Goal: Information Seeking & Learning: Learn about a topic

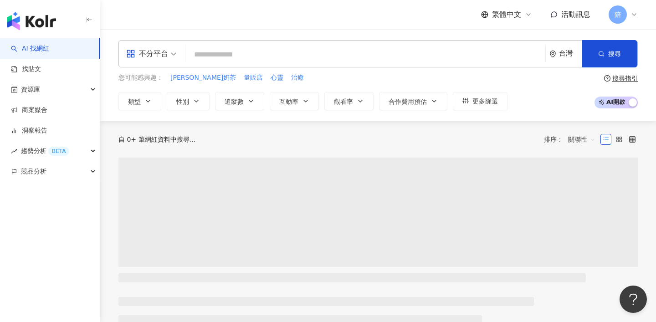
click at [342, 63] on input "search" at bounding box center [365, 54] width 352 height 17
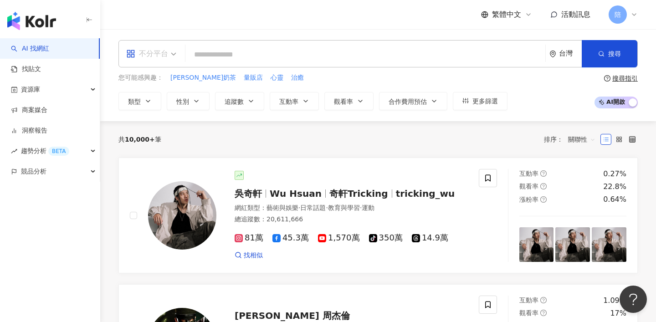
click at [168, 55] on span "不分平台" at bounding box center [151, 53] width 50 height 15
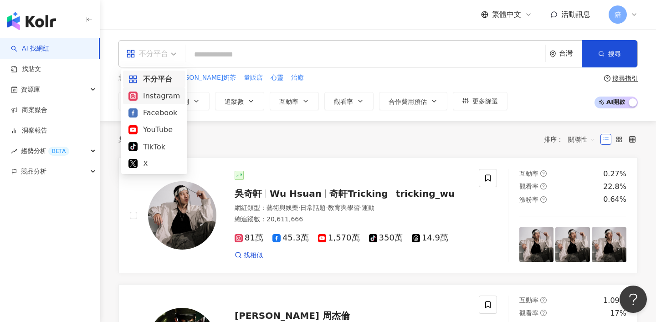
click at [164, 101] on div "Instagram" at bounding box center [153, 95] width 51 height 11
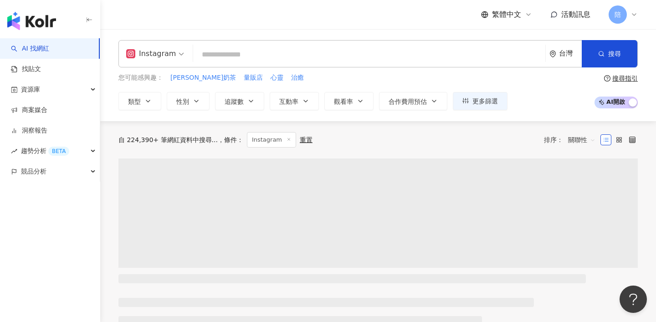
click at [246, 45] on div "ig Instagram 台灣 搜尋" at bounding box center [377, 53] width 519 height 27
click at [250, 55] on input "search" at bounding box center [369, 54] width 345 height 17
paste input "*****"
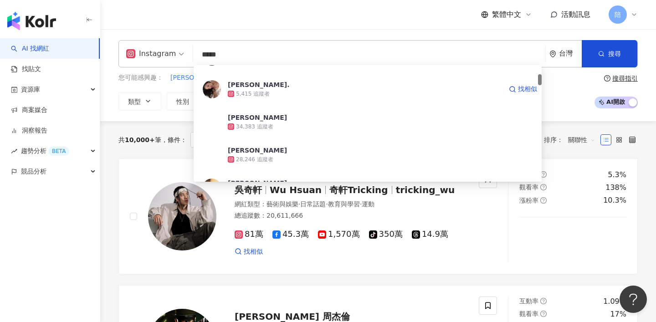
scroll to position [95, 0]
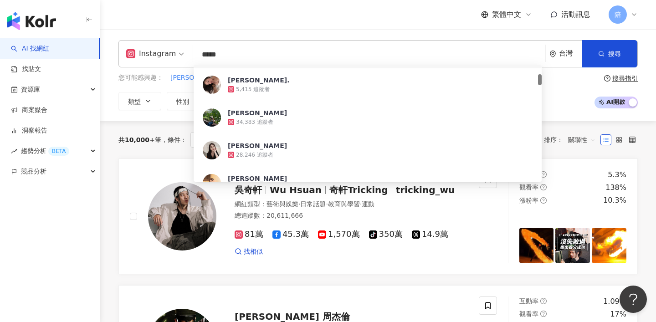
type input "*****"
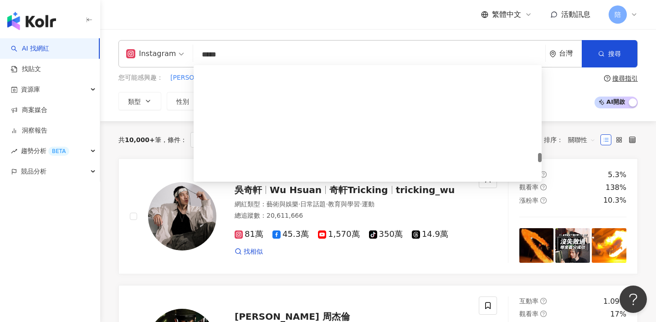
scroll to position [1603, 0]
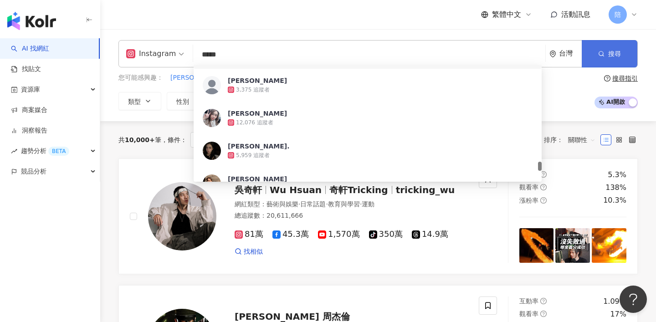
click at [604, 49] on button "搜尋" at bounding box center [609, 53] width 56 height 27
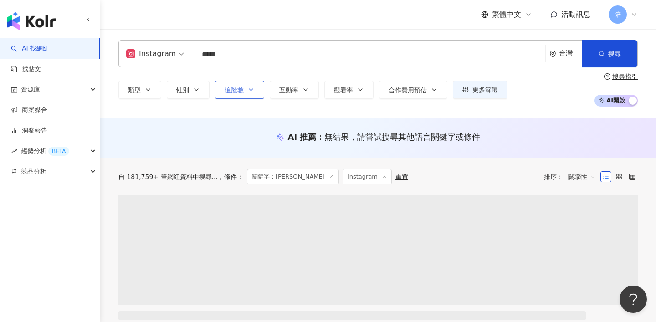
click at [234, 94] on button "追蹤數" at bounding box center [239, 90] width 49 height 18
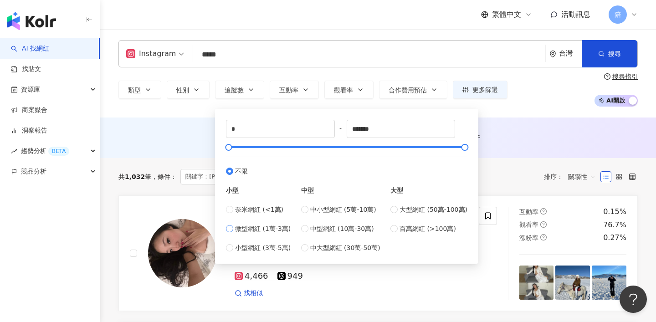
click at [250, 227] on span "微型網紅 (1萬-3萬)" at bounding box center [263, 229] width 56 height 10
type input "*****"
click at [231, 150] on div at bounding box center [232, 147] width 5 height 5
type input "*****"
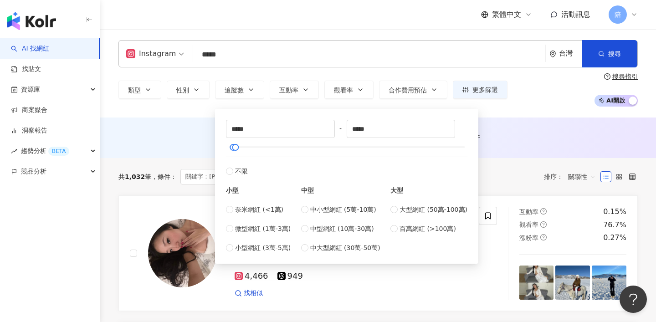
click at [551, 157] on div "AI 推薦 ： 無結果，請嘗試搜尋其他語言關鍵字或條件" at bounding box center [377, 137] width 555 height 41
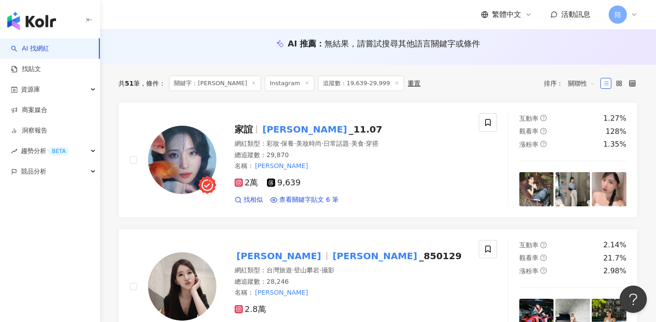
scroll to position [108, 0]
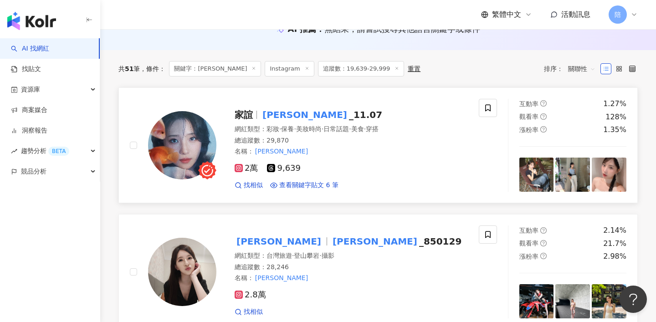
click at [271, 115] on mark "joyce" at bounding box center [304, 114] width 88 height 15
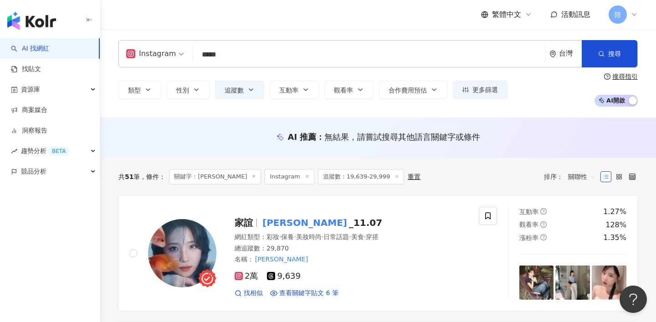
drag, startPoint x: 229, startPoint y: 57, endPoint x: 138, endPoint y: 57, distance: 90.6
click at [138, 57] on div "Instagram ***** 台灣 搜尋 4691f092-16ab-4f2d-921b-bc70e9edfbb7 5fb1df21-4851-4f75-a…" at bounding box center [377, 53] width 519 height 27
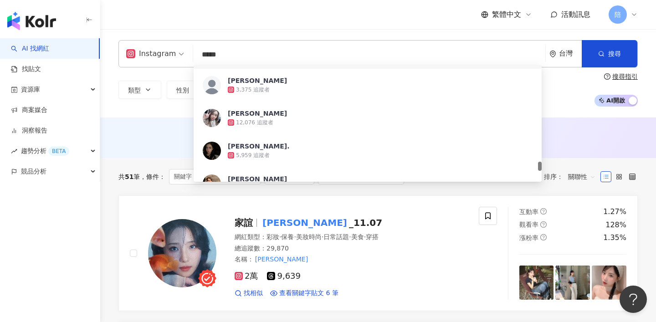
paste input "****"
type input "*********"
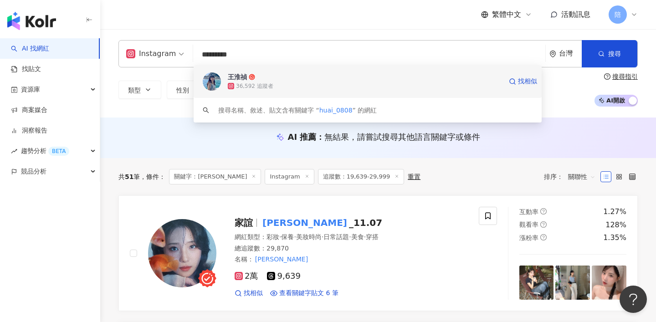
click at [376, 79] on span "王淮禎" at bounding box center [365, 76] width 274 height 9
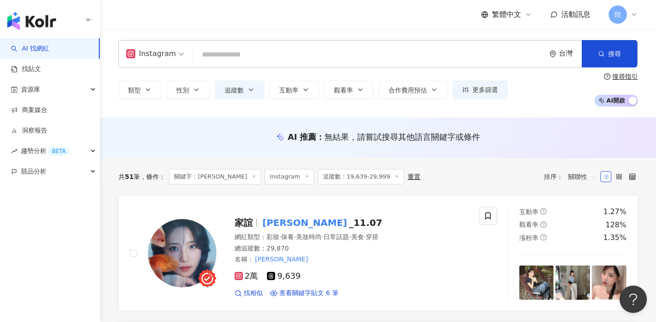
click at [232, 61] on input "search" at bounding box center [369, 54] width 345 height 17
paste input "*********"
type input "*********"
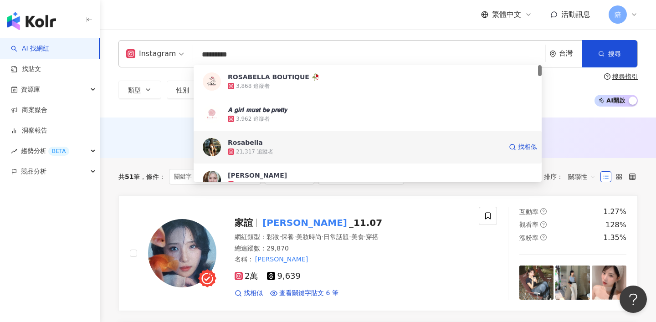
click at [385, 153] on div "21,317 追蹤者" at bounding box center [365, 151] width 274 height 9
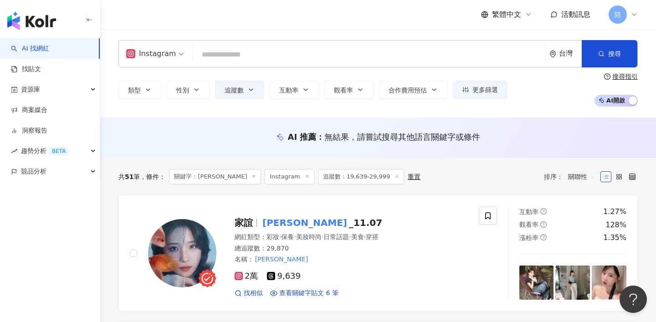
paste input "****"
type input "****"
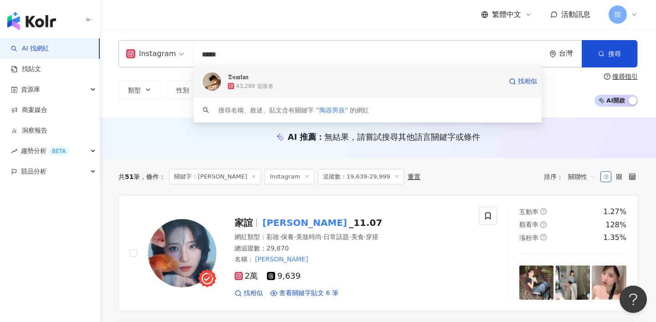
click at [260, 84] on div "43,289 追蹤者" at bounding box center [254, 86] width 37 height 8
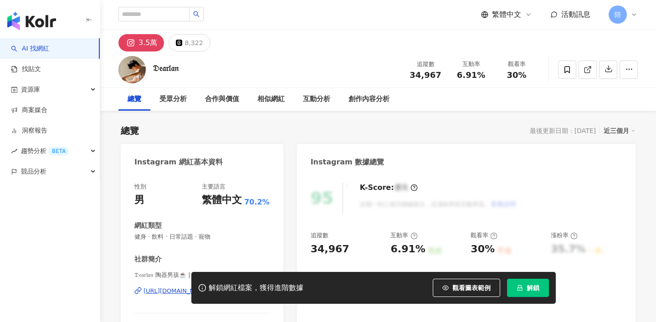
scroll to position [94, 0]
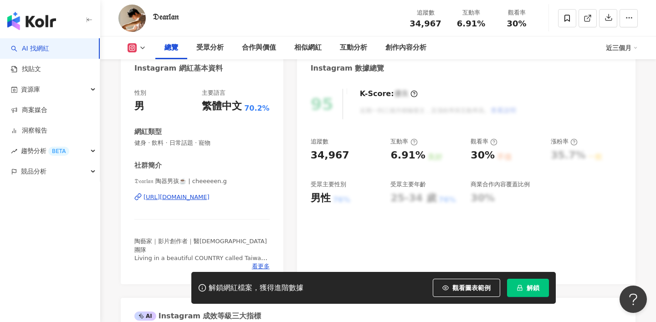
click at [209, 196] on div "https://www.instagram.com/cheeeeen.g/" at bounding box center [176, 197] width 66 height 8
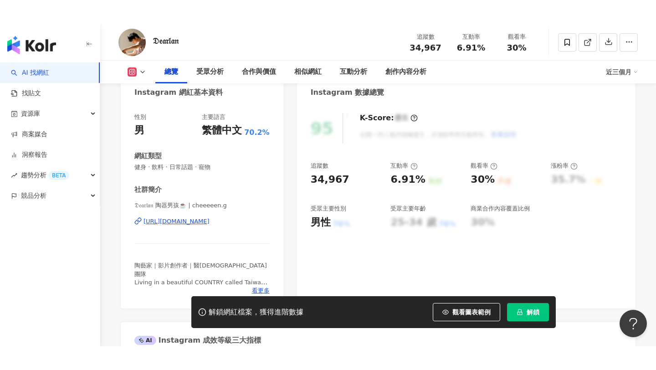
scroll to position [0, 0]
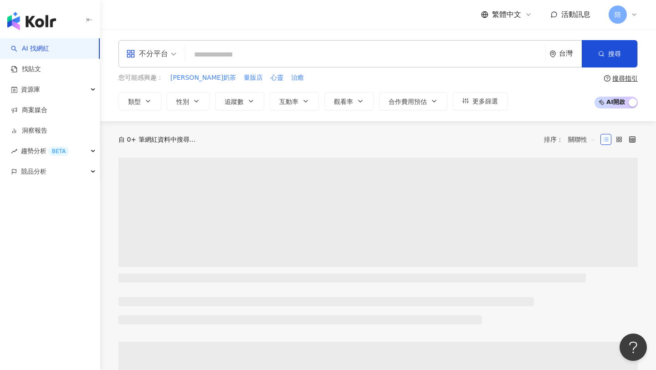
click at [278, 53] on input "search" at bounding box center [365, 54] width 352 height 17
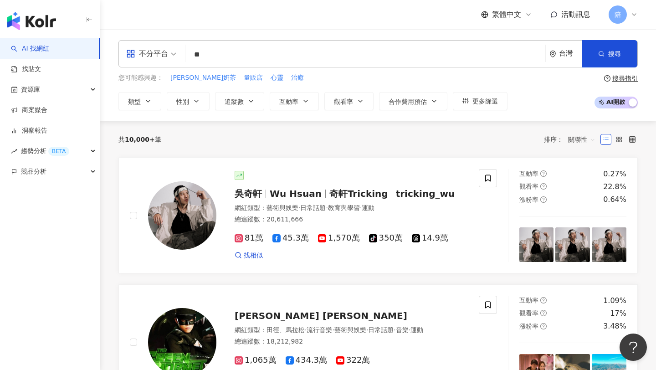
click at [255, 57] on input "**" at bounding box center [365, 54] width 352 height 17
type input "*"
type input "**"
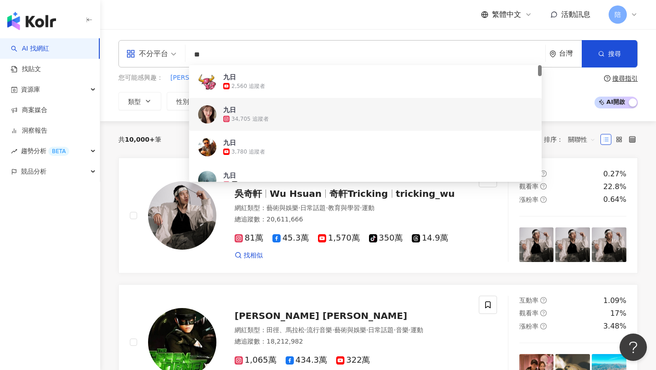
click at [265, 109] on span "九日" at bounding box center [360, 109] width 274 height 9
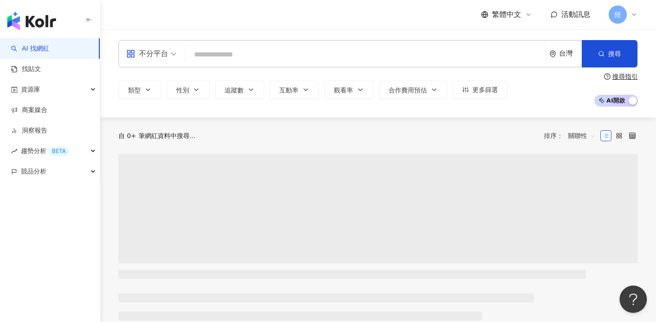
click at [154, 48] on div "不分平台" at bounding box center [147, 53] width 42 height 15
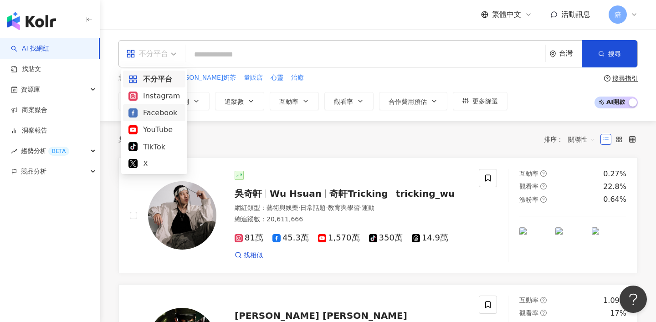
click at [156, 99] on div "Instagram" at bounding box center [153, 95] width 51 height 11
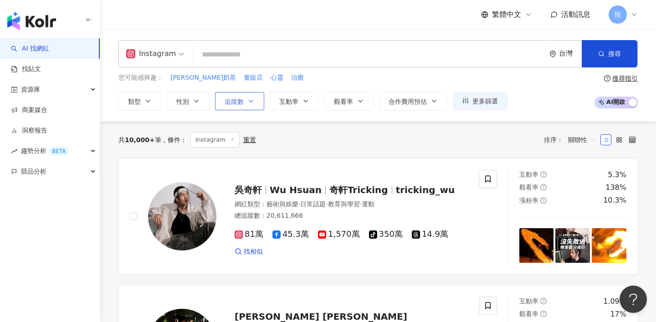
click at [218, 101] on button "追蹤數" at bounding box center [239, 101] width 49 height 18
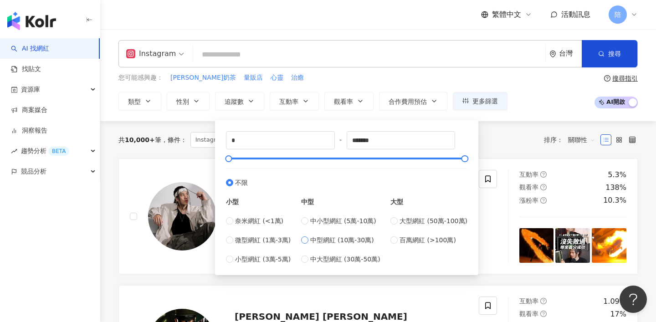
click at [331, 240] on span "中型網紅 (10萬-30萬)" at bounding box center [342, 240] width 64 height 10
type input "******"
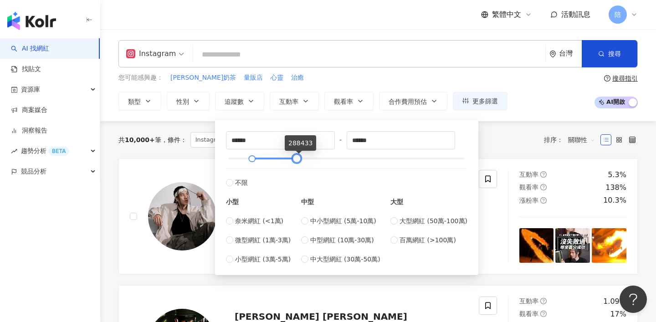
type input "******"
drag, startPoint x: 300, startPoint y: 158, endPoint x: 286, endPoint y: 158, distance: 13.7
click at [294, 158] on div at bounding box center [296, 158] width 5 height 5
click at [507, 134] on div "共 10,000+ 筆 條件 ： Instagram 重置 排序： 關聯性" at bounding box center [377, 139] width 519 height 15
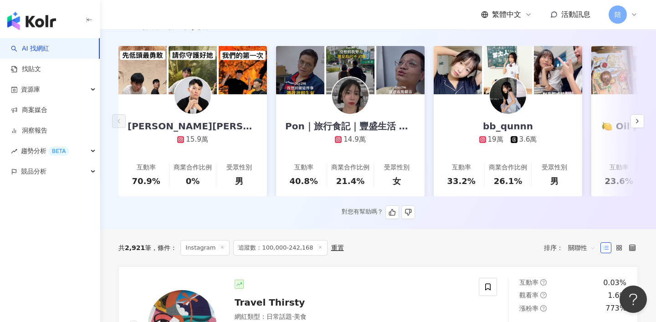
scroll to position [111, 0]
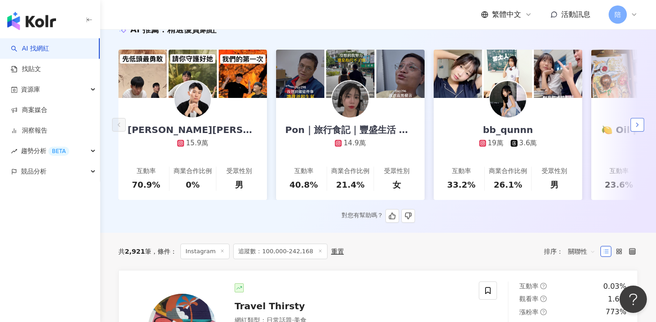
click at [642, 127] on button "button" at bounding box center [637, 125] width 14 height 14
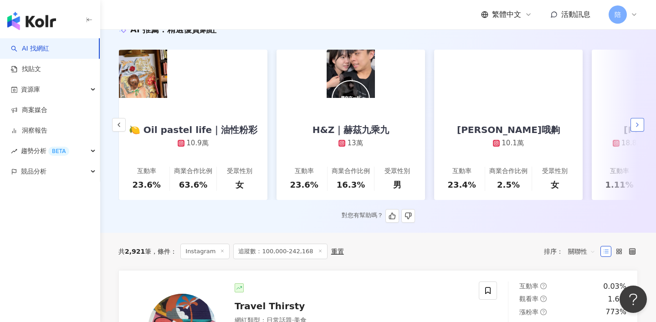
scroll to position [0, 473]
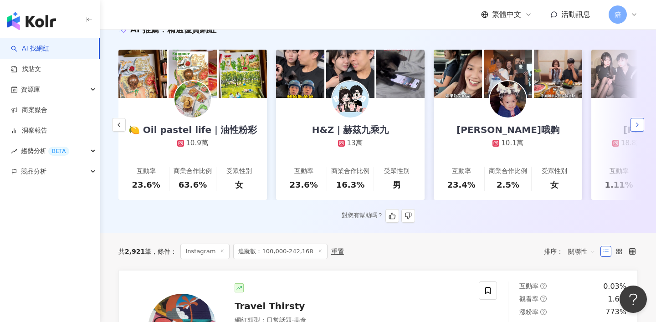
click at [633, 122] on button "button" at bounding box center [637, 125] width 14 height 14
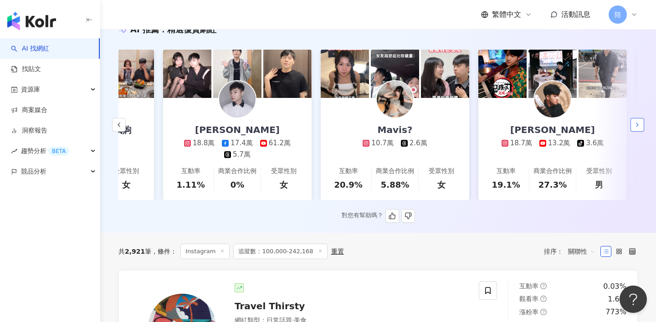
scroll to position [0, 945]
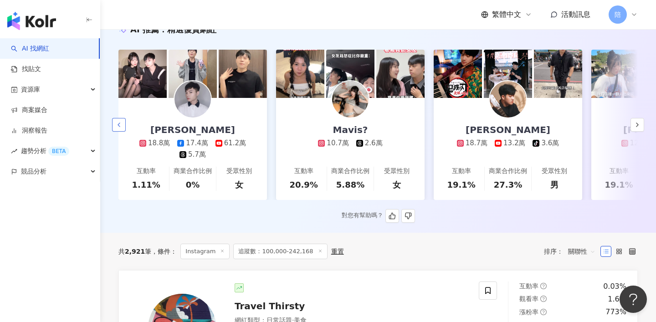
click at [118, 124] on polyline "button" at bounding box center [119, 125] width 2 height 4
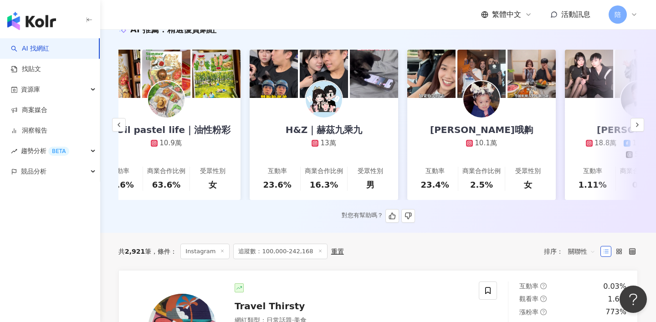
scroll to position [0, 473]
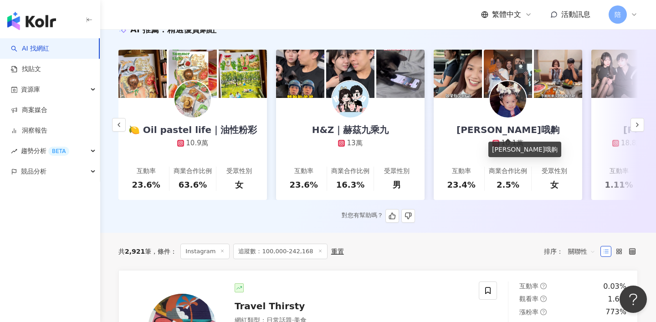
click at [500, 125] on div "紀欣伶哦齁" at bounding box center [507, 129] width 121 height 13
click at [639, 128] on button "button" at bounding box center [637, 125] width 14 height 14
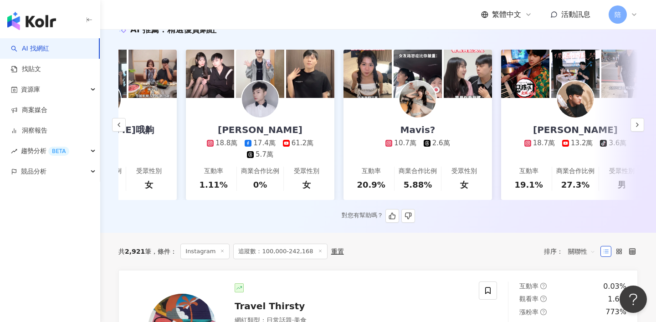
scroll to position [0, 945]
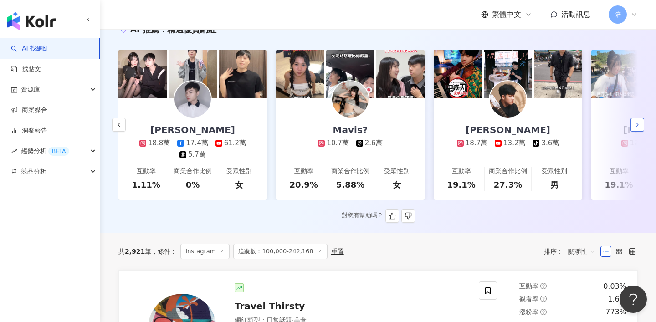
click at [636, 125] on icon "button" at bounding box center [636, 124] width 7 height 7
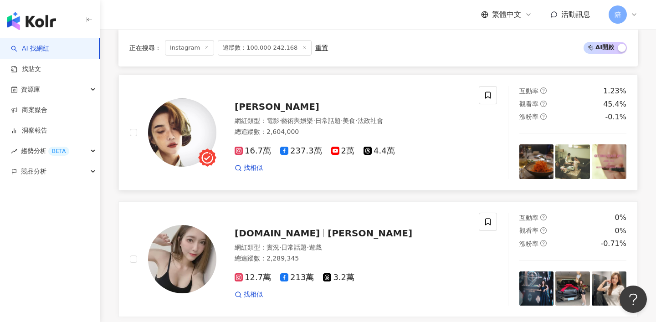
scroll to position [1518, 0]
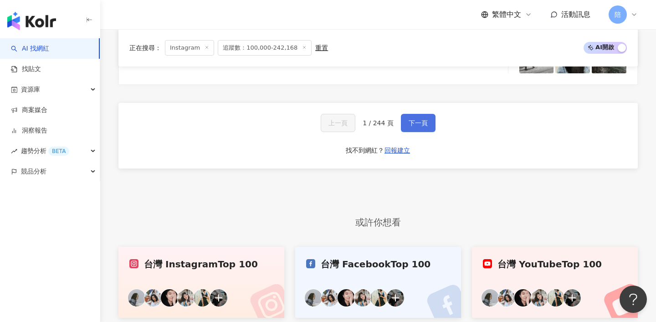
click at [419, 126] on button "下一頁" at bounding box center [418, 123] width 35 height 18
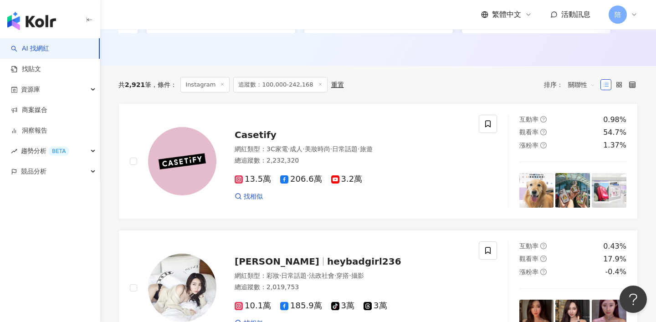
scroll to position [0, 0]
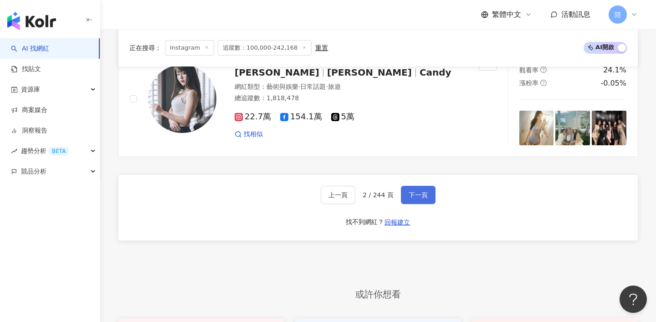
click at [406, 186] on button "下一頁" at bounding box center [418, 195] width 35 height 18
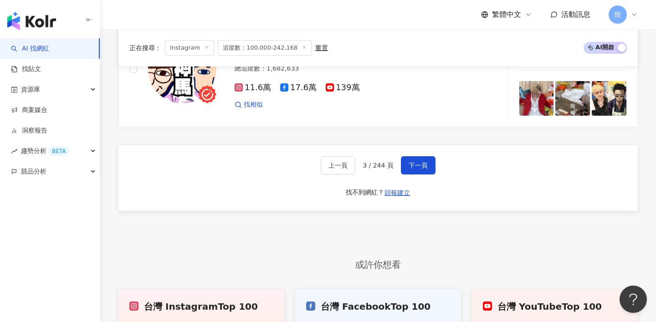
scroll to position [1855, 0]
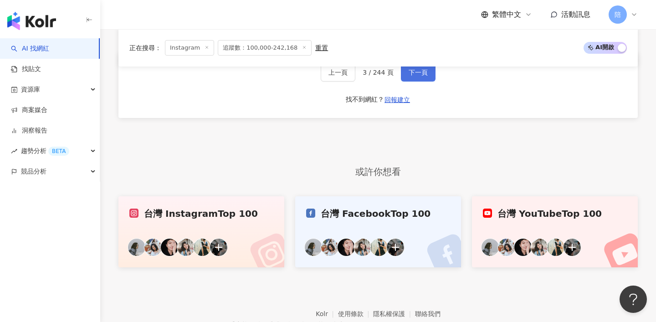
click at [422, 74] on span "下一頁" at bounding box center [417, 72] width 19 height 7
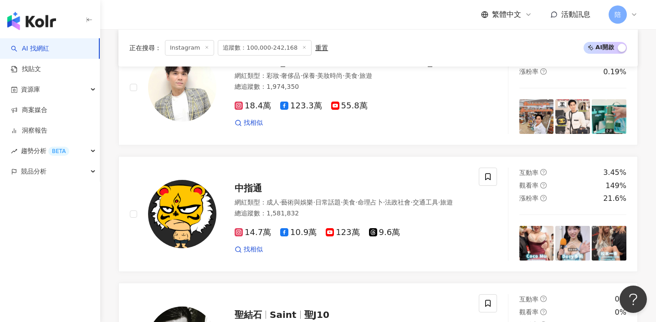
scroll to position [1741, 0]
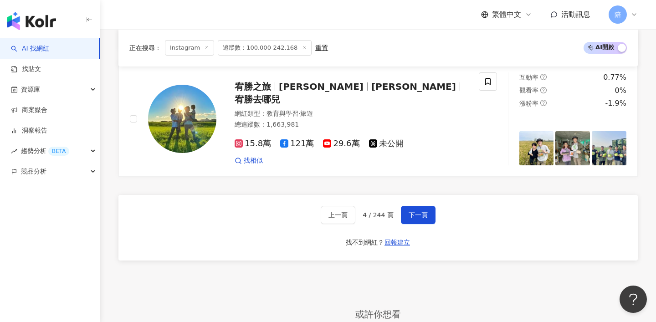
click at [399, 207] on div "上一頁 4 / 244 頁 下一頁" at bounding box center [378, 215] width 115 height 18
click at [410, 213] on span "下一頁" at bounding box center [417, 214] width 19 height 7
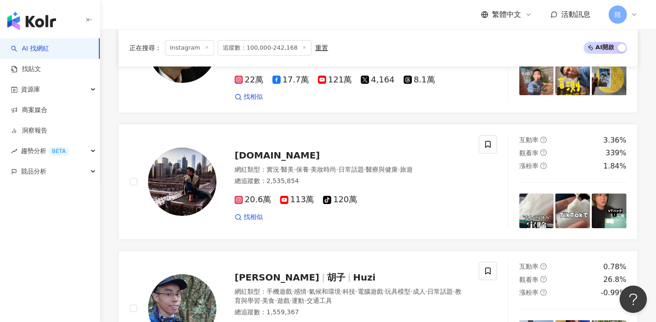
scroll to position [140, 0]
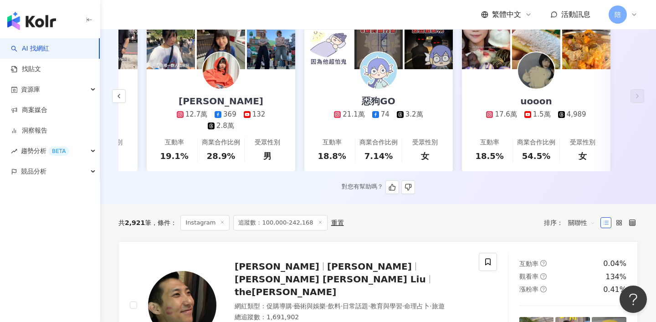
click at [217, 95] on div "U娜 Yoona" at bounding box center [220, 101] width 103 height 13
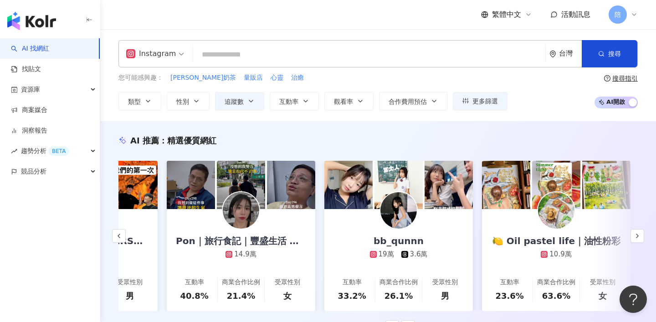
scroll to position [0, 0]
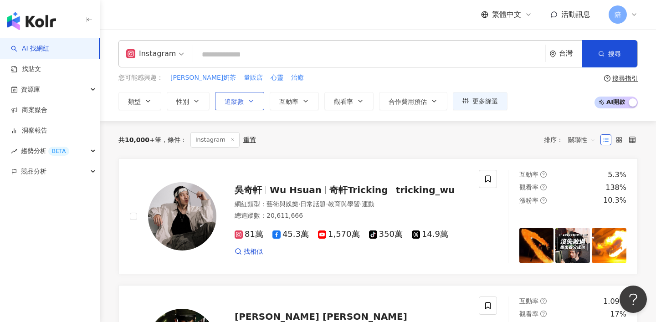
click at [246, 104] on button "追蹤數" at bounding box center [239, 101] width 49 height 18
type input "*"
type input "*******"
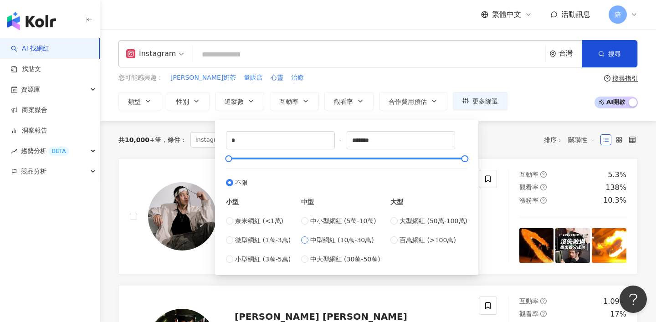
click at [322, 236] on span "中型網紅 (10萬-30萬)" at bounding box center [342, 240] width 64 height 10
type input "******"
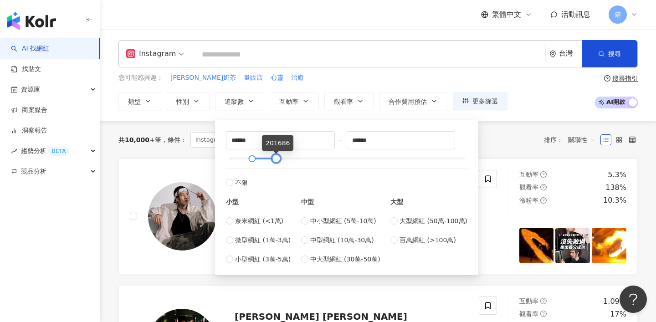
drag, startPoint x: 297, startPoint y: 159, endPoint x: 274, endPoint y: 159, distance: 23.2
click at [274, 159] on div at bounding box center [276, 158] width 5 height 5
type input "******"
click at [273, 159] on div at bounding box center [271, 158] width 5 height 5
click at [519, 137] on div "共 10,000+ 筆 條件 ： Instagram 重置 排序： 關聯性" at bounding box center [377, 139] width 519 height 15
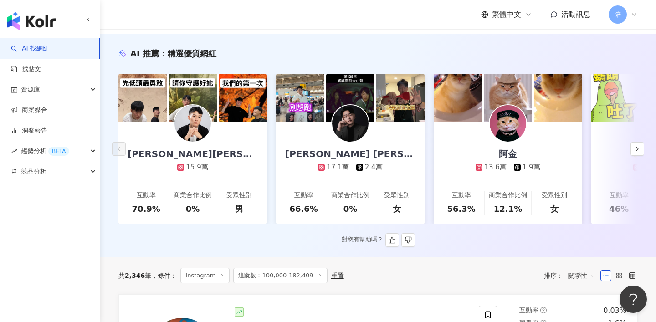
scroll to position [87, 0]
click at [638, 148] on icon "button" at bounding box center [636, 148] width 7 height 7
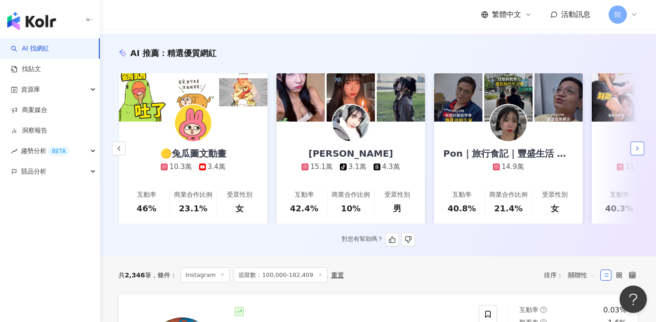
scroll to position [0, 473]
click at [638, 148] on icon "button" at bounding box center [636, 148] width 7 height 7
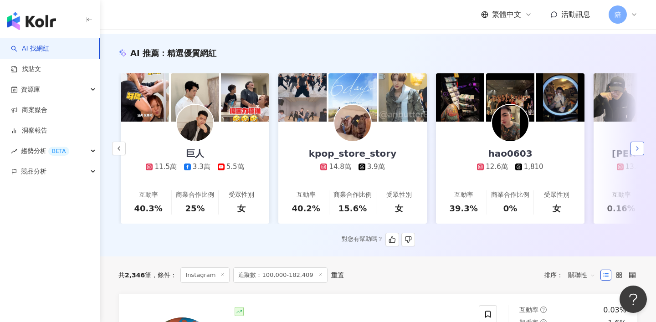
scroll to position [0, 945]
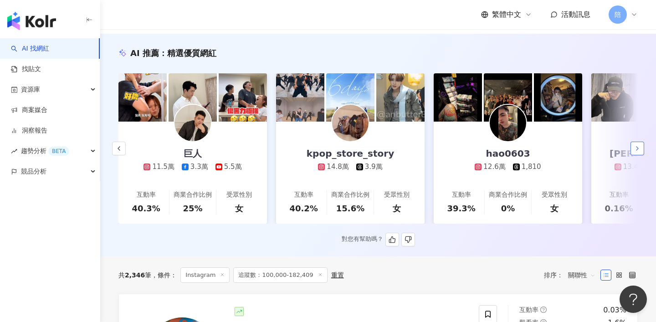
click at [638, 148] on icon "button" at bounding box center [636, 148] width 7 height 7
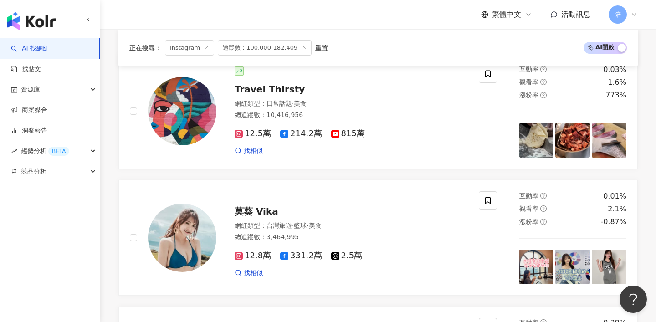
scroll to position [330, 0]
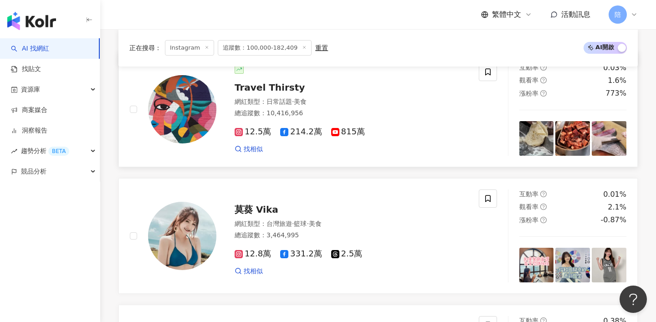
click at [267, 87] on span "Travel Thirsty" at bounding box center [269, 87] width 70 height 11
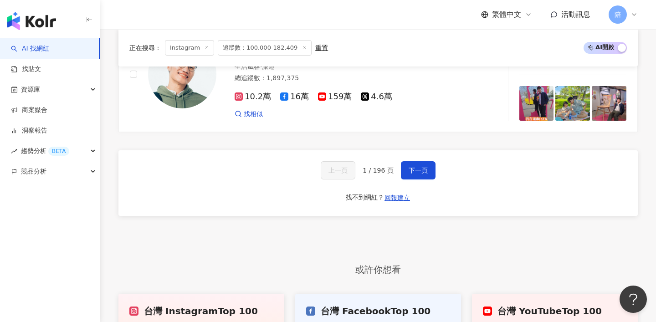
scroll to position [1772, 0]
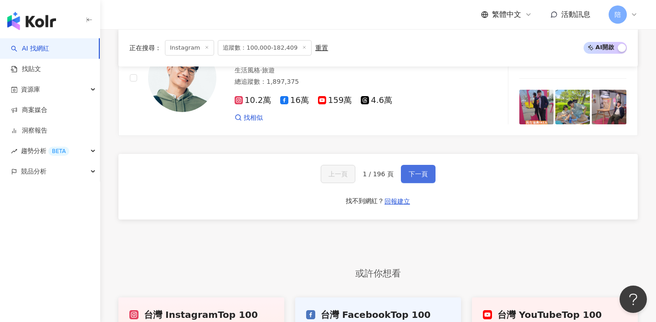
click at [406, 173] on button "下一頁" at bounding box center [418, 174] width 35 height 18
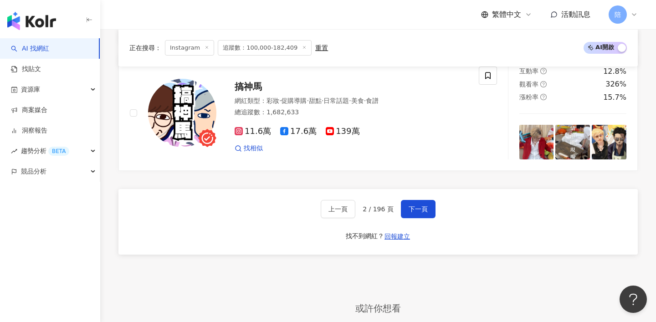
scroll to position [1861, 0]
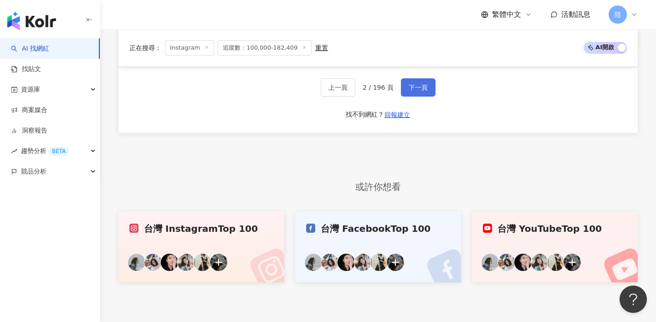
click at [417, 84] on span "下一頁" at bounding box center [417, 87] width 19 height 7
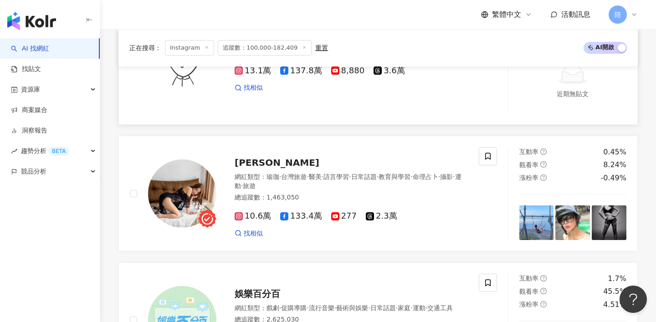
scroll to position [402, 0]
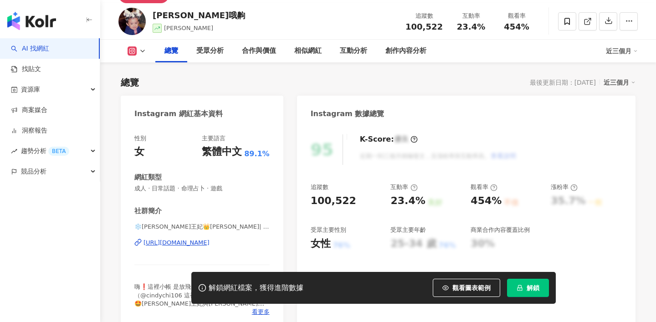
scroll to position [54, 0]
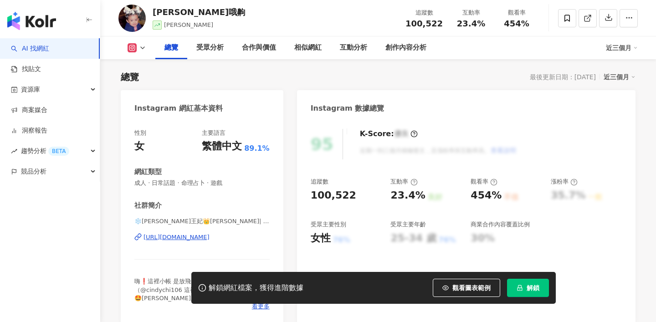
click at [209, 237] on div "[URL][DOMAIN_NAME]" at bounding box center [176, 237] width 66 height 8
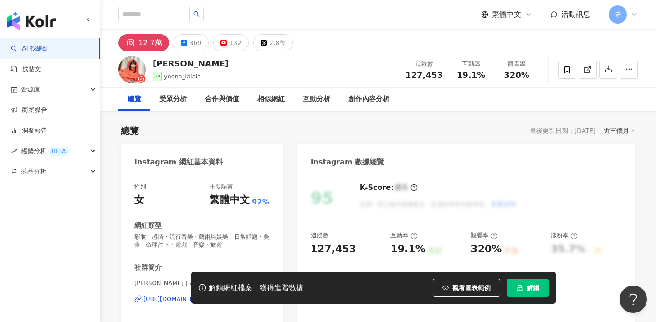
scroll to position [64, 0]
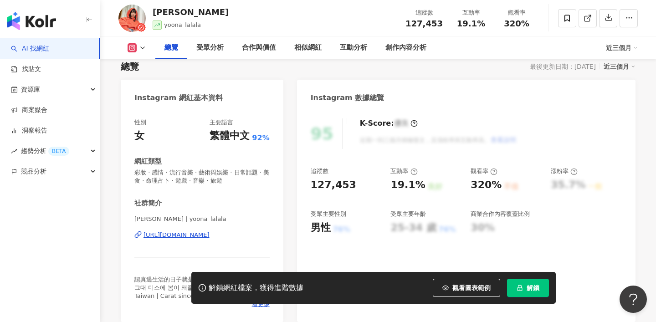
click at [209, 234] on div "[URL][DOMAIN_NAME]" at bounding box center [176, 235] width 66 height 8
click at [209, 236] on div "[URL][DOMAIN_NAME]" at bounding box center [176, 235] width 66 height 8
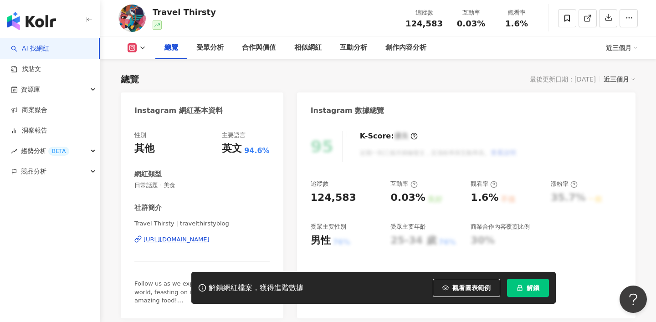
scroll to position [149, 0]
